Goal: Understand site structure: Understand site structure

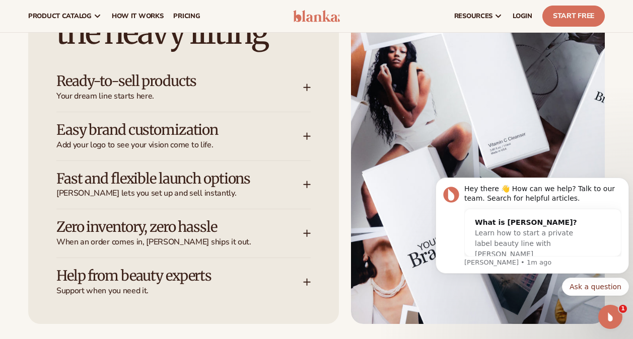
scroll to position [1267, 0]
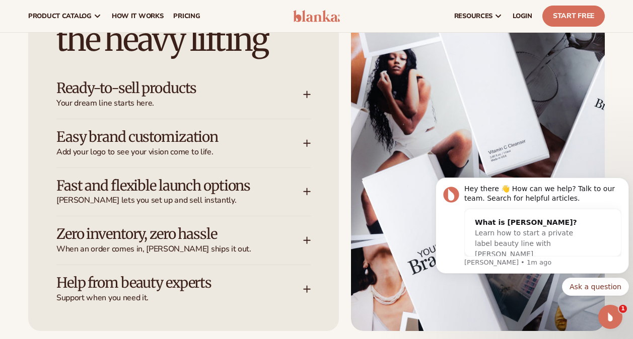
click at [309, 144] on icon at bounding box center [307, 143] width 8 height 8
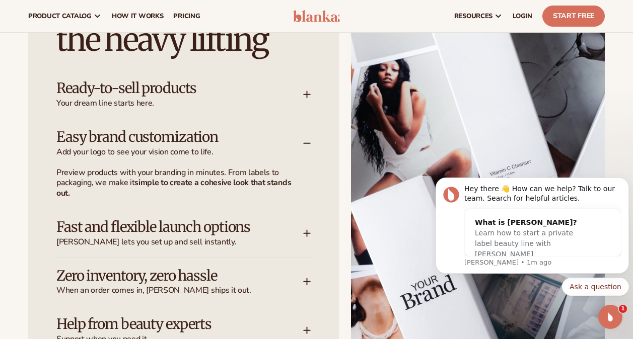
click at [307, 234] on icon at bounding box center [307, 234] width 8 height 8
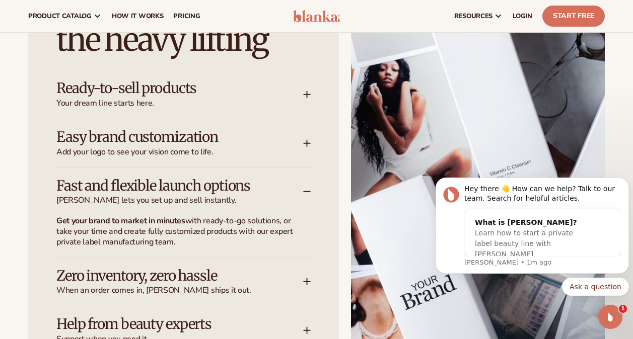
click at [308, 282] on icon at bounding box center [307, 282] width 7 height 0
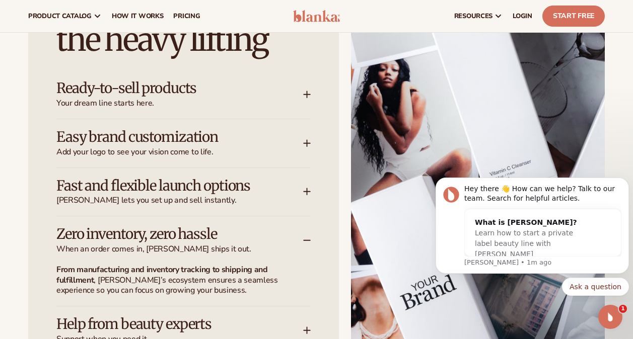
click at [307, 329] on icon at bounding box center [307, 331] width 0 height 7
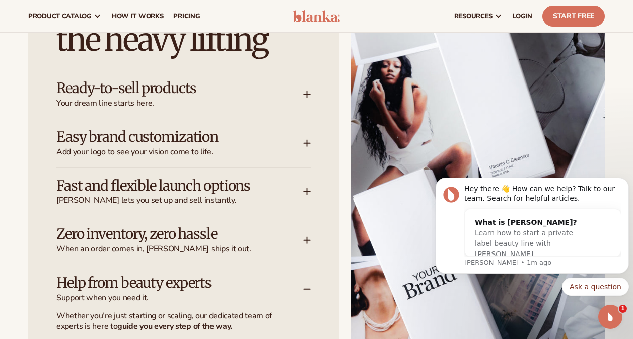
click at [265, 314] on p "Whether you’re just starting or scaling, our dedicated team of experts is here …" at bounding box center [177, 321] width 242 height 21
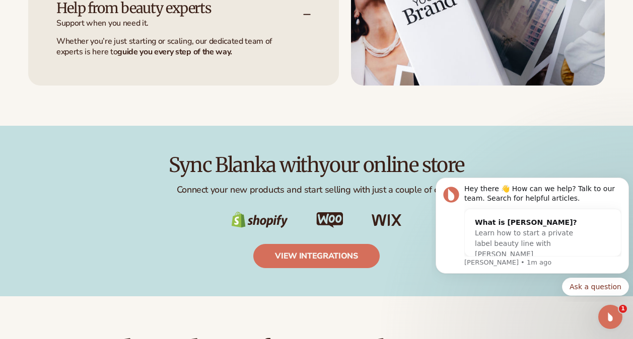
scroll to position [1549, 0]
